Goal: Information Seeking & Learning: Learn about a topic

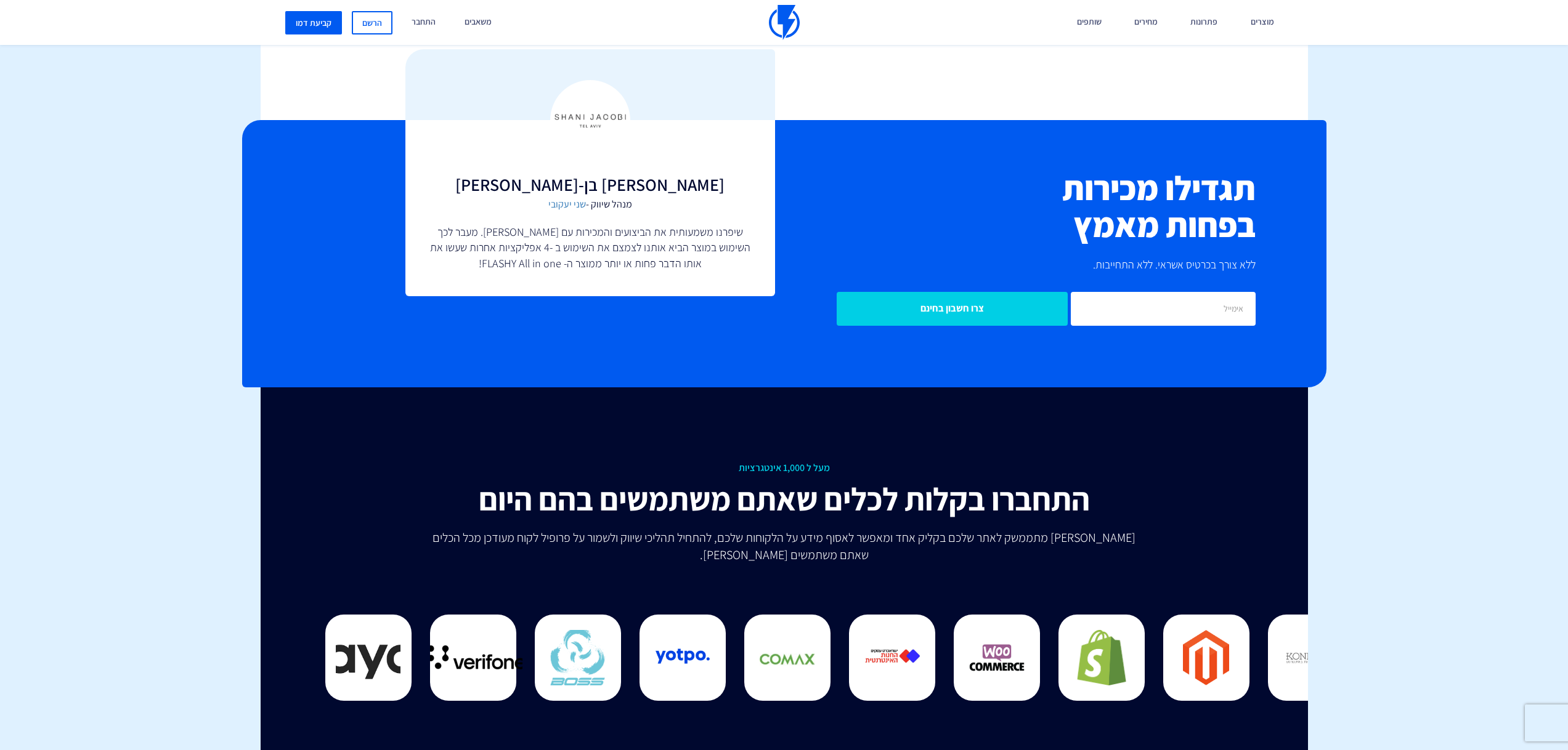
scroll to position [3023, 0]
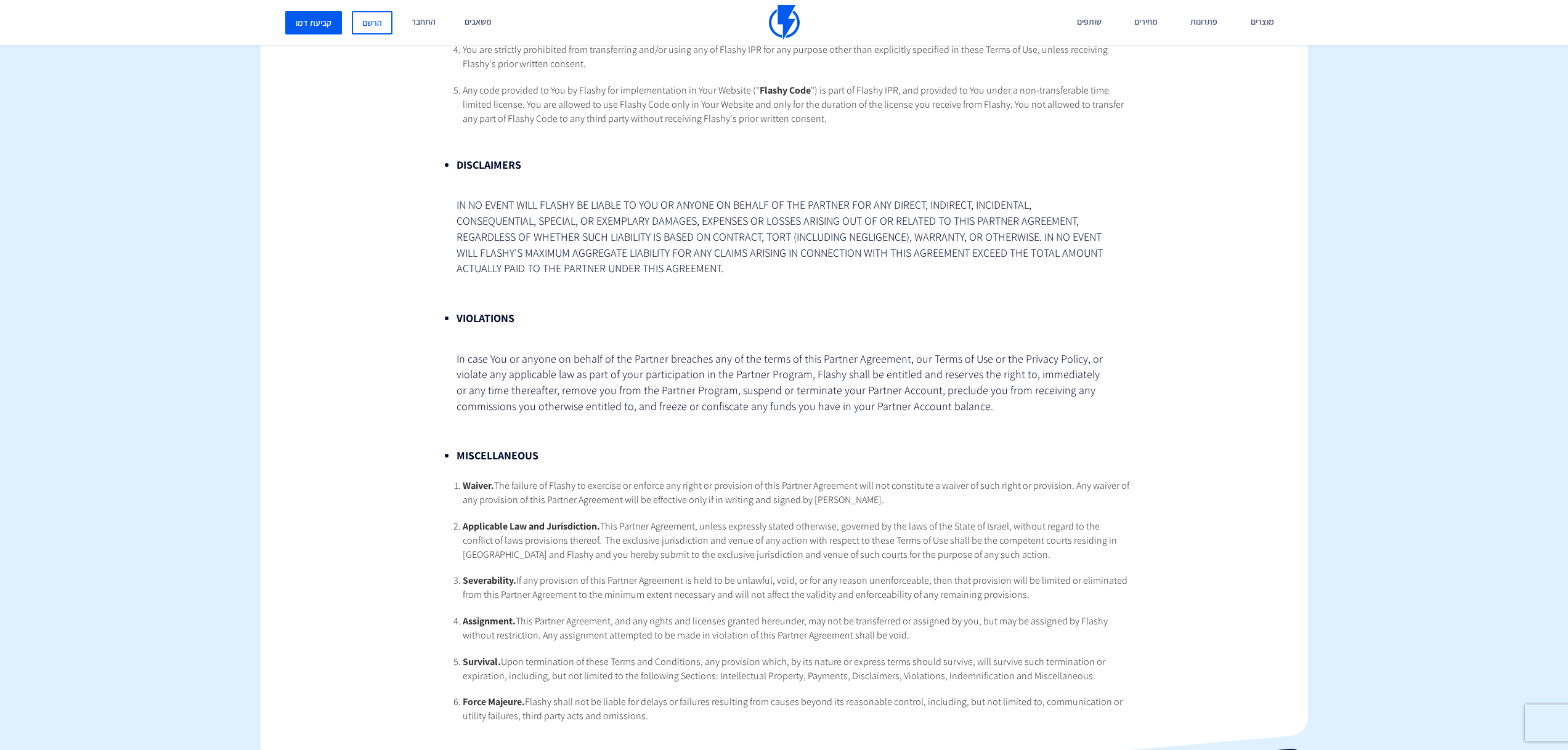
scroll to position [3140, 0]
